Goal: Learn about a topic: Learn about a topic

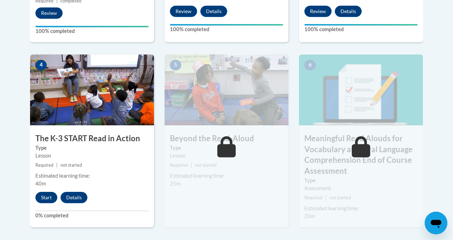
scroll to position [399, 0]
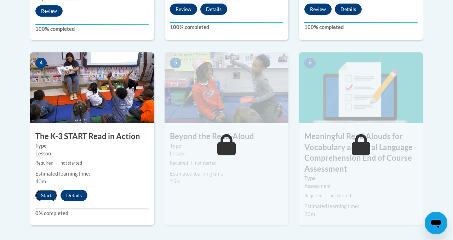
click at [44, 192] on button "Start" at bounding box center [46, 195] width 22 height 11
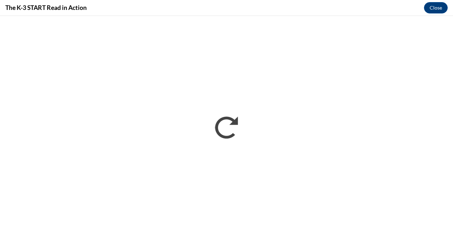
scroll to position [0, 0]
